Goal: Find specific page/section: Find specific page/section

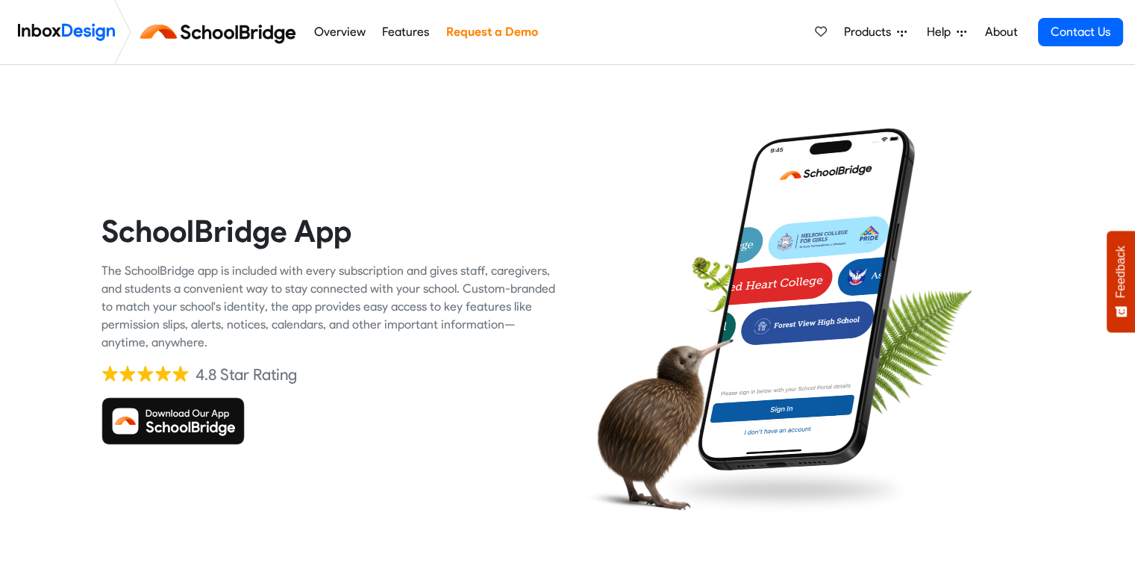
click at [180, 434] on img at bounding box center [172, 421] width 143 height 48
click at [224, 25] on img at bounding box center [221, 32] width 168 height 36
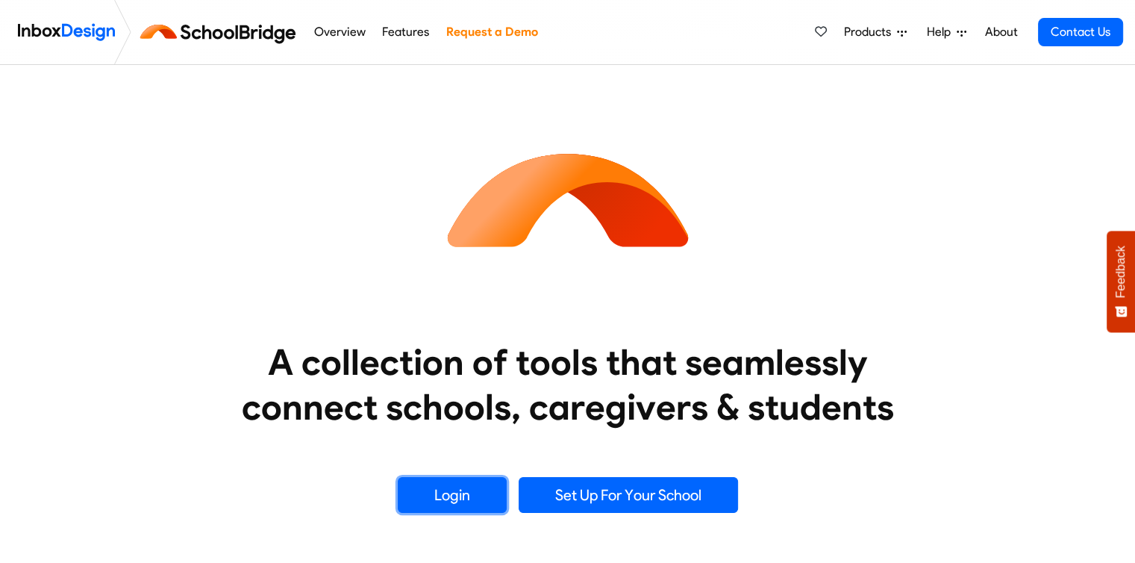
click at [457, 501] on link "Login" at bounding box center [452, 495] width 109 height 36
